Goal: Information Seeking & Learning: Understand process/instructions

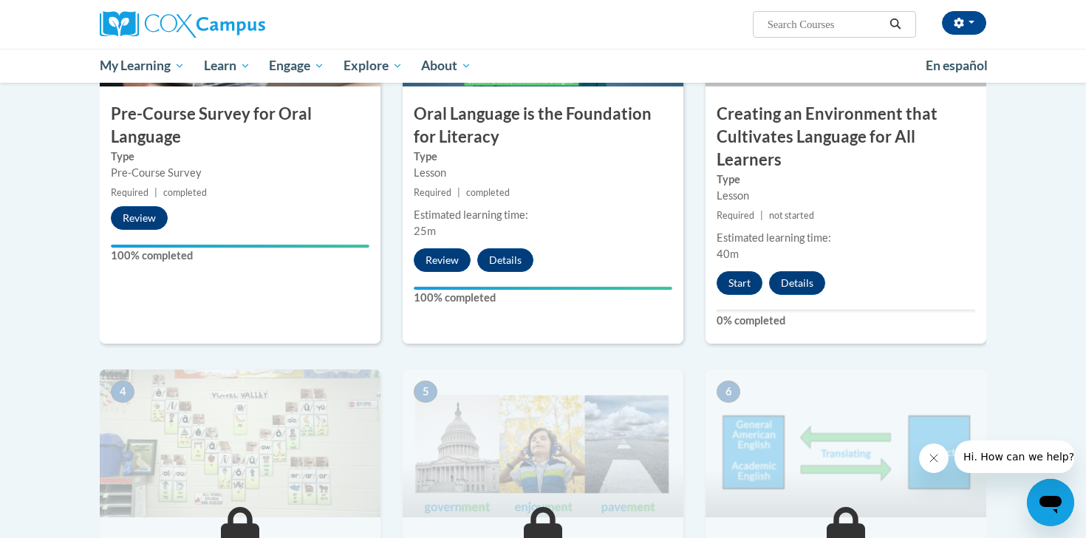
scroll to position [420, 0]
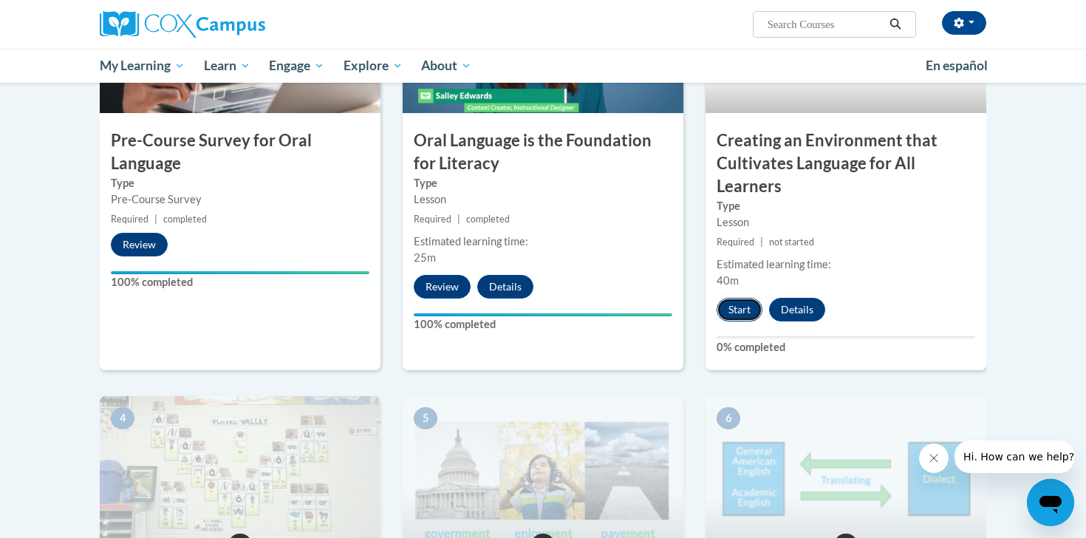
click at [733, 312] on button "Start" at bounding box center [739, 310] width 46 height 24
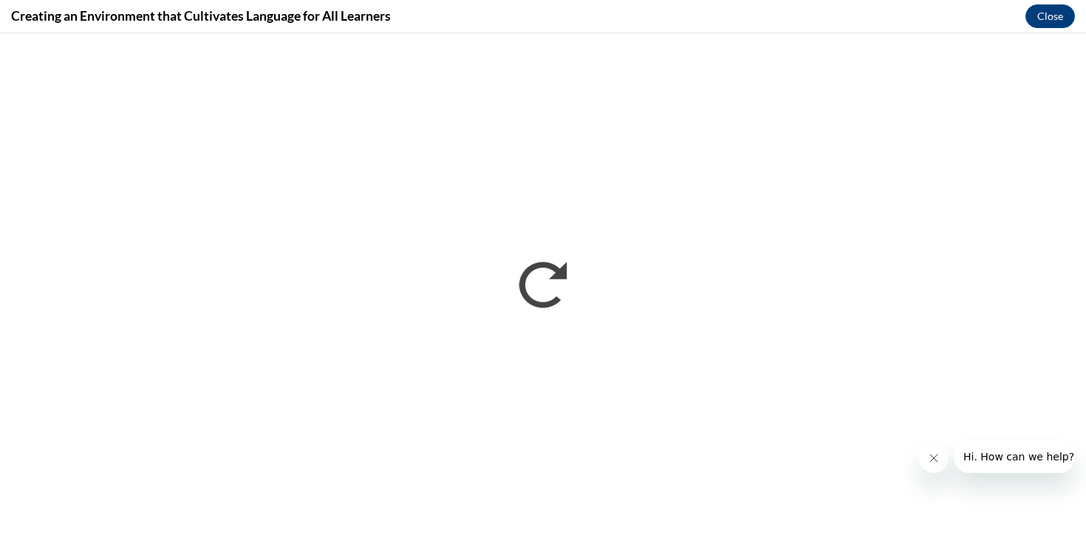
scroll to position [0, 0]
